Goal: Find specific page/section: Find specific page/section

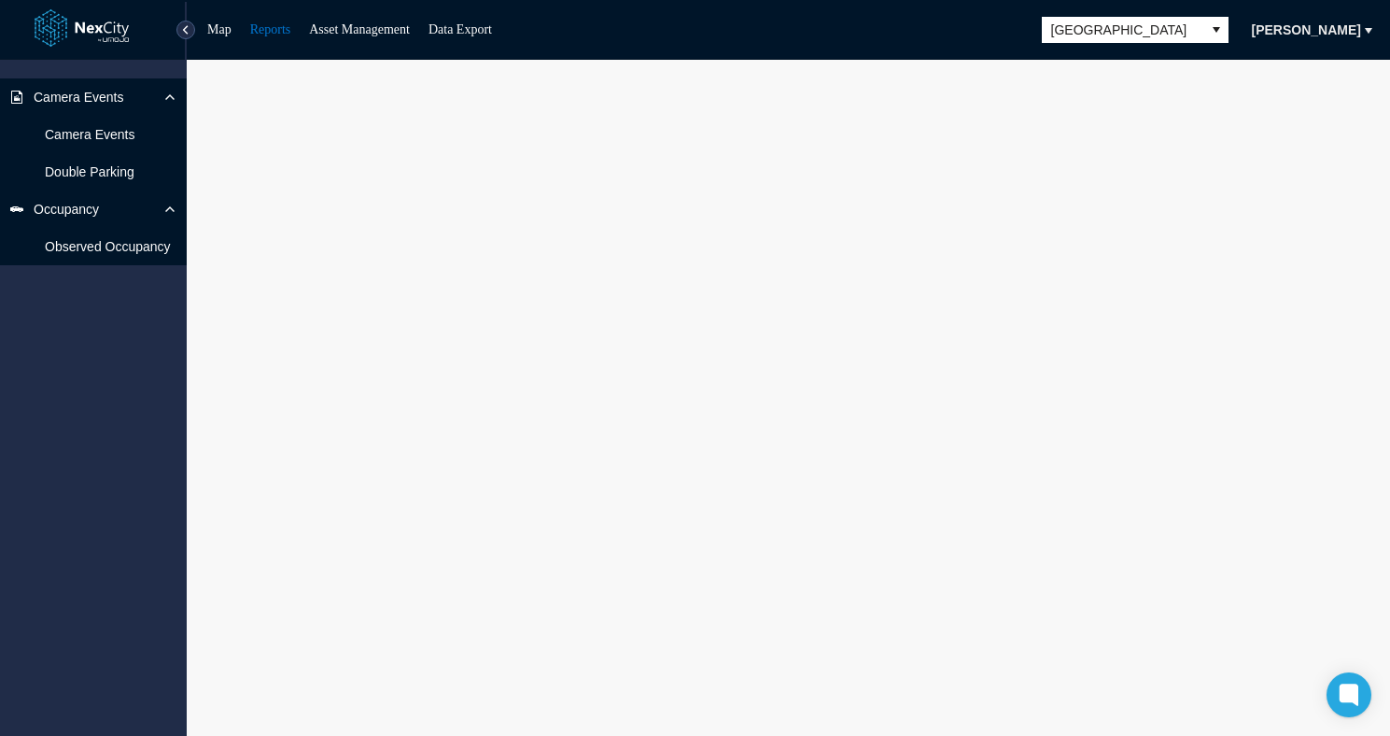
scroll to position [11, 0]
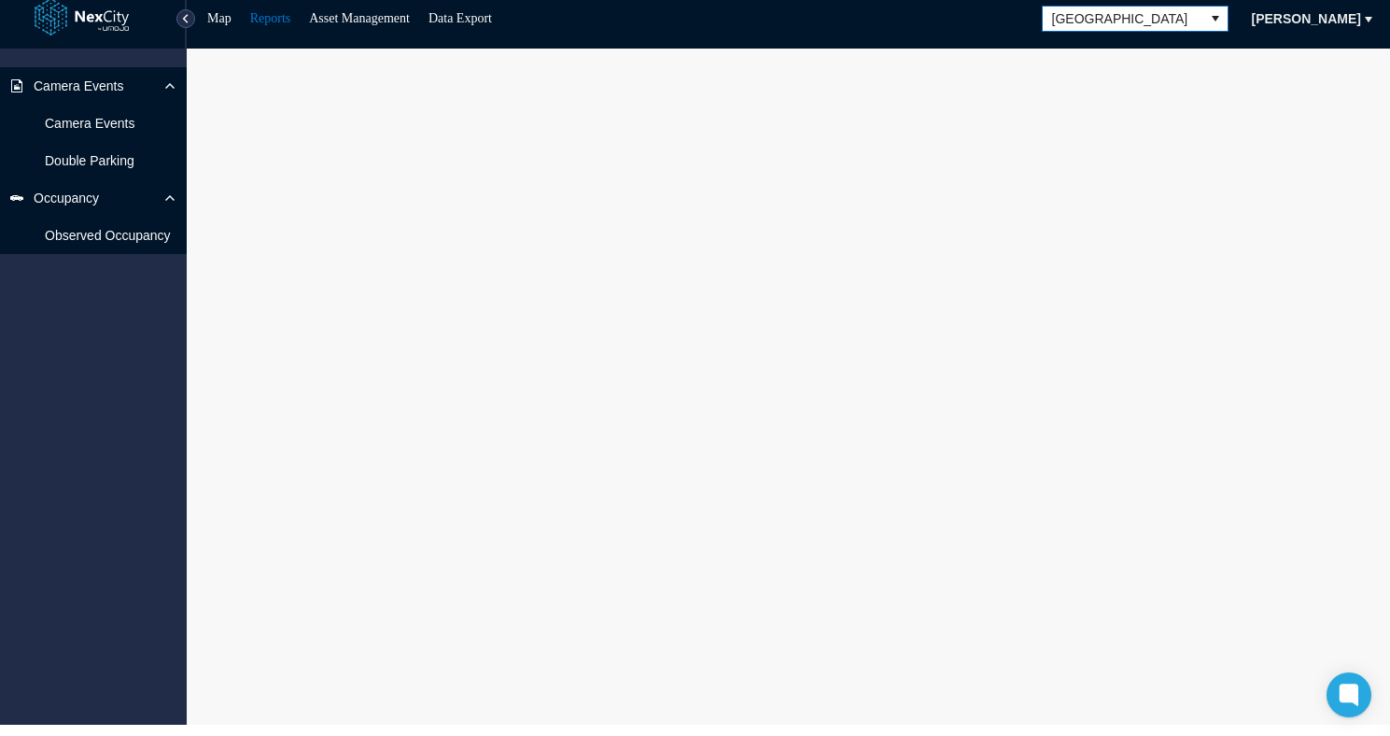
click at [1106, 14] on span "[GEOGRAPHIC_DATA]" at bounding box center [1123, 18] width 142 height 19
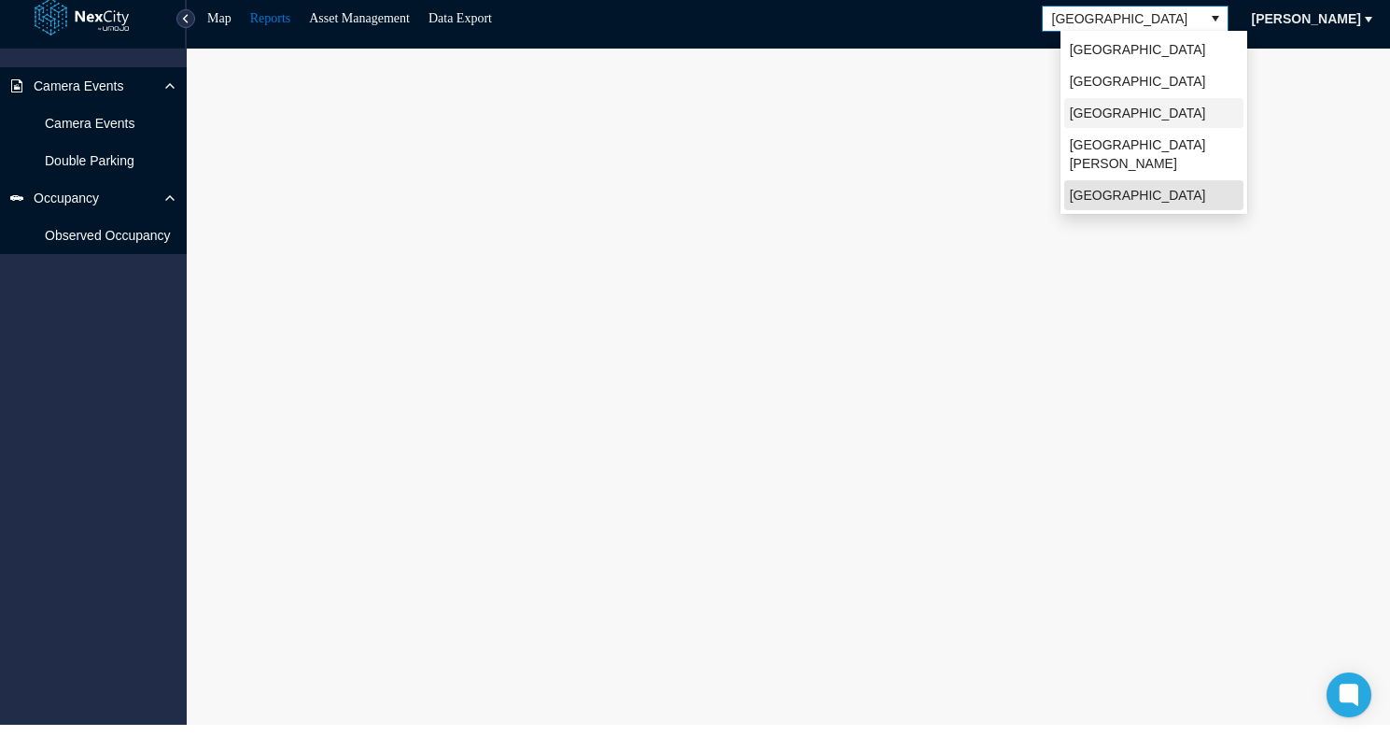
scroll to position [0, 0]
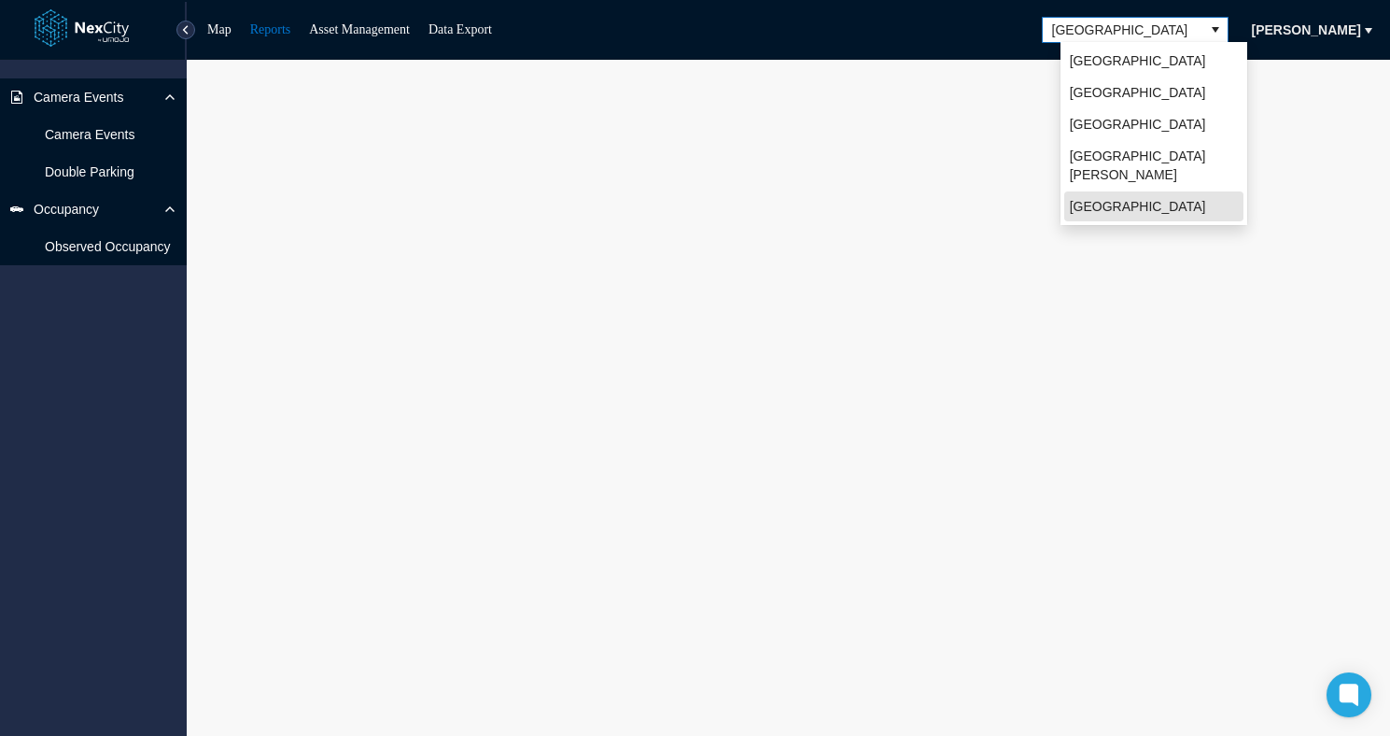
click at [94, 23] on link at bounding box center [94, 29] width 118 height 44
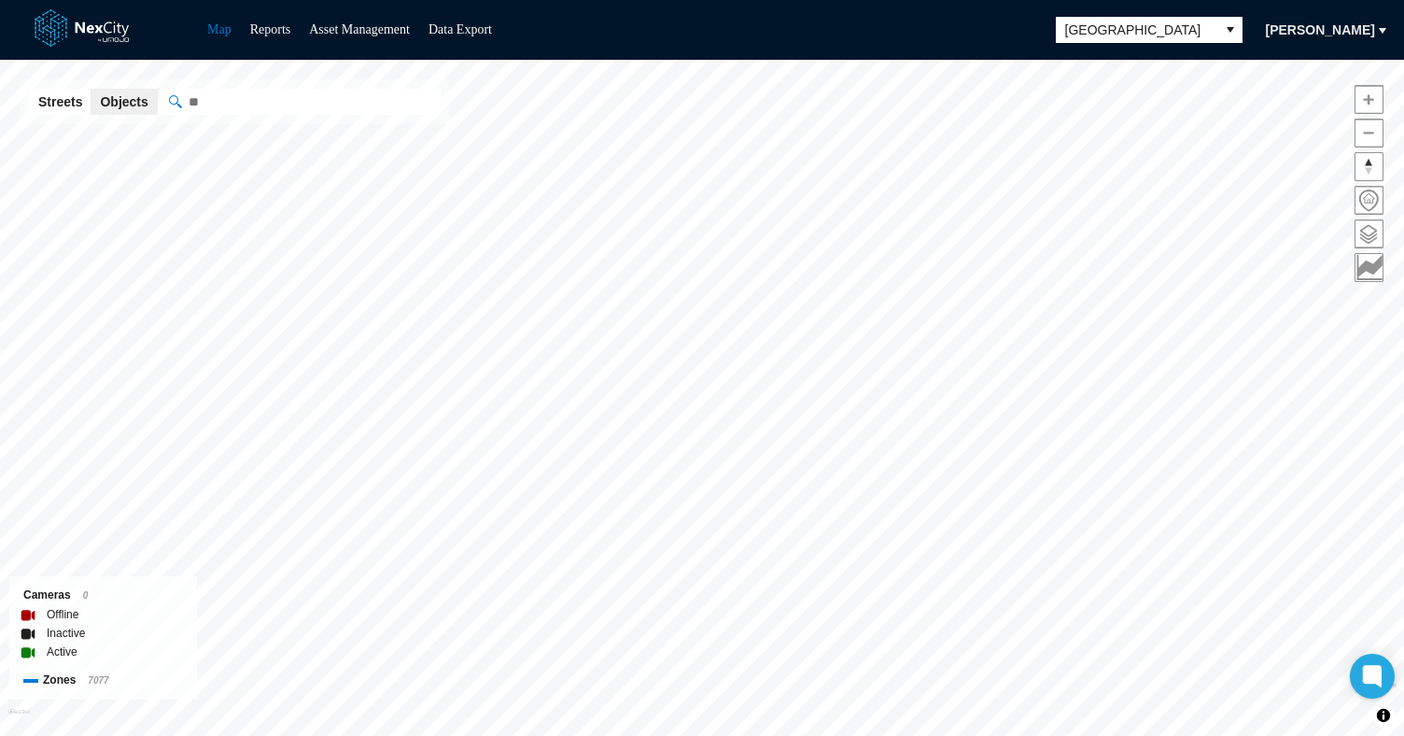
click at [276, 39] on li "Reports" at bounding box center [270, 30] width 41 height 22
click at [273, 33] on link "Reports" at bounding box center [270, 29] width 41 height 14
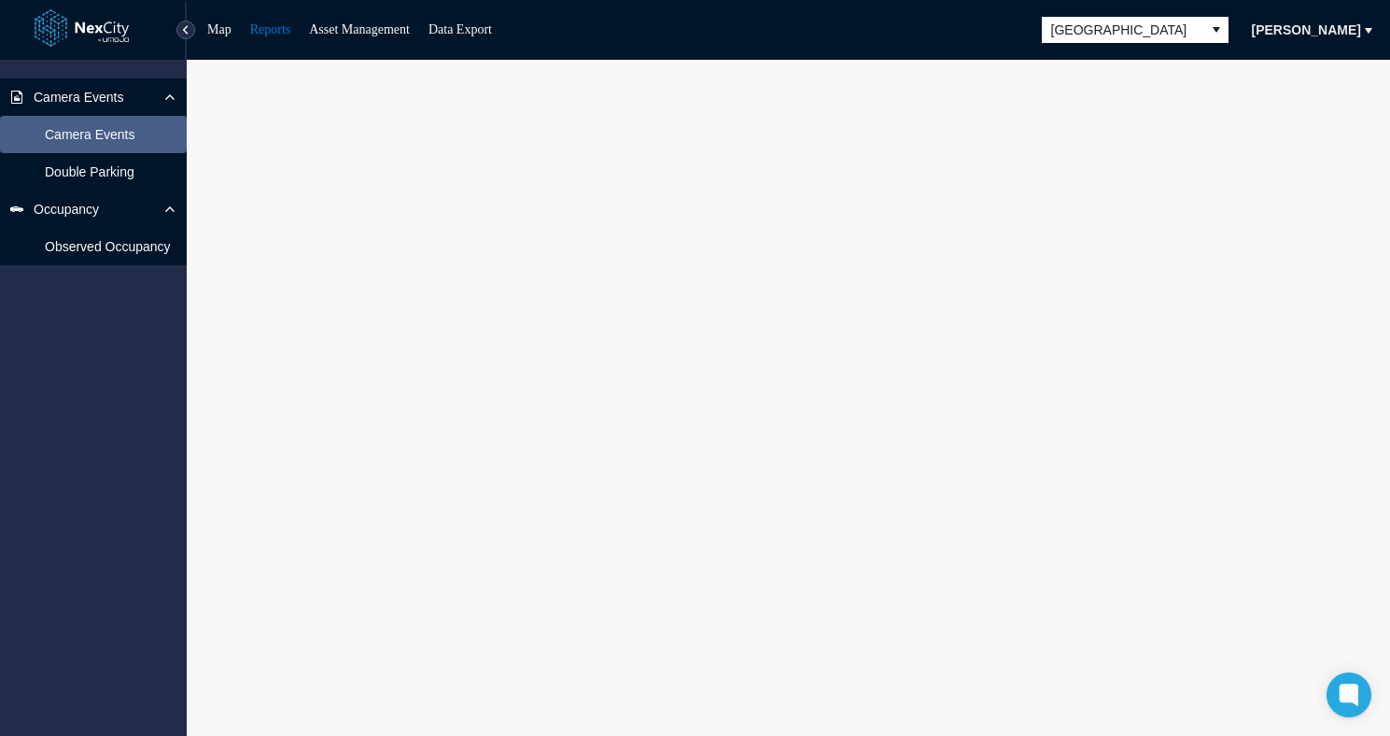
click at [120, 141] on span "Camera Events" at bounding box center [90, 134] width 90 height 19
